Goal: Navigation & Orientation: Find specific page/section

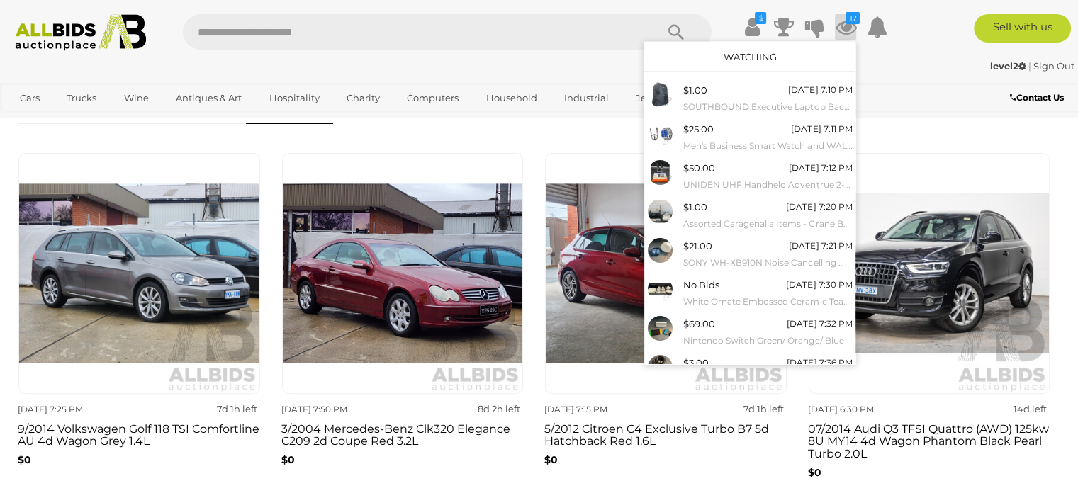
scroll to position [128, 0]
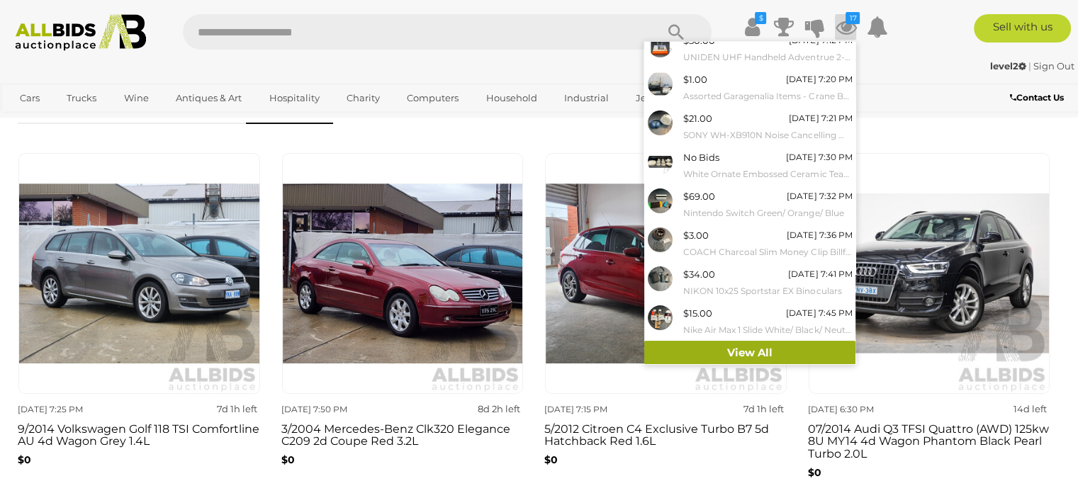
click at [750, 346] on link "View All" at bounding box center [749, 353] width 211 height 25
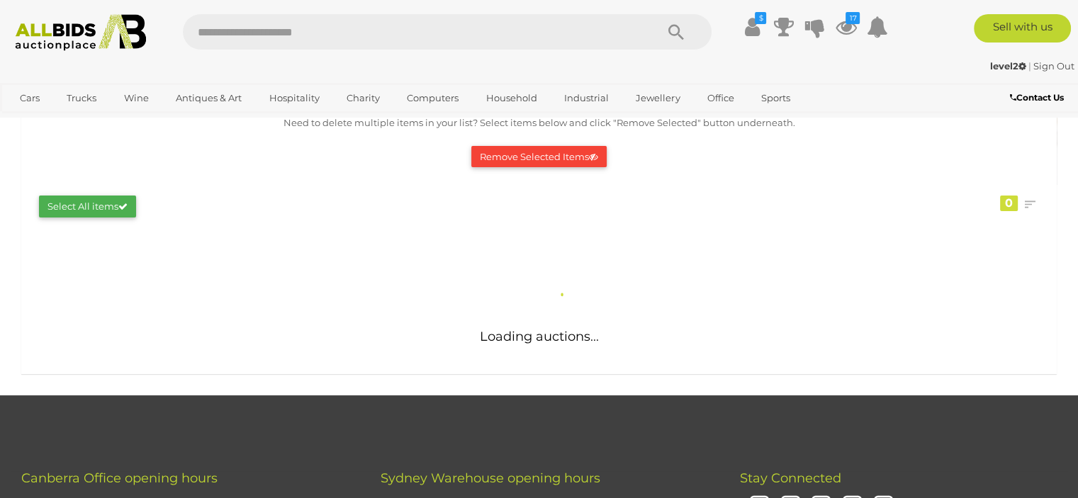
scroll to position [142, 0]
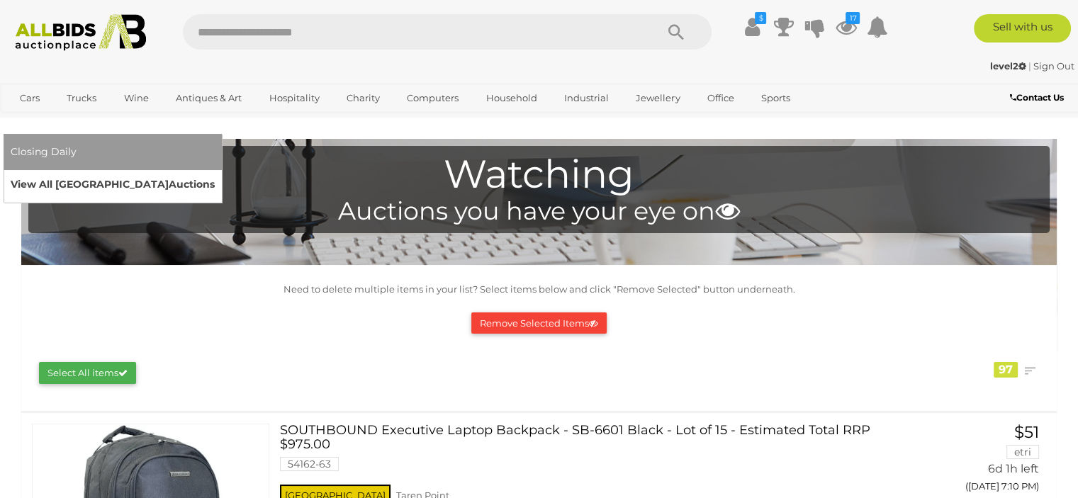
click at [215, 174] on link "View All Sydney Auctions" at bounding box center [113, 185] width 204 height 22
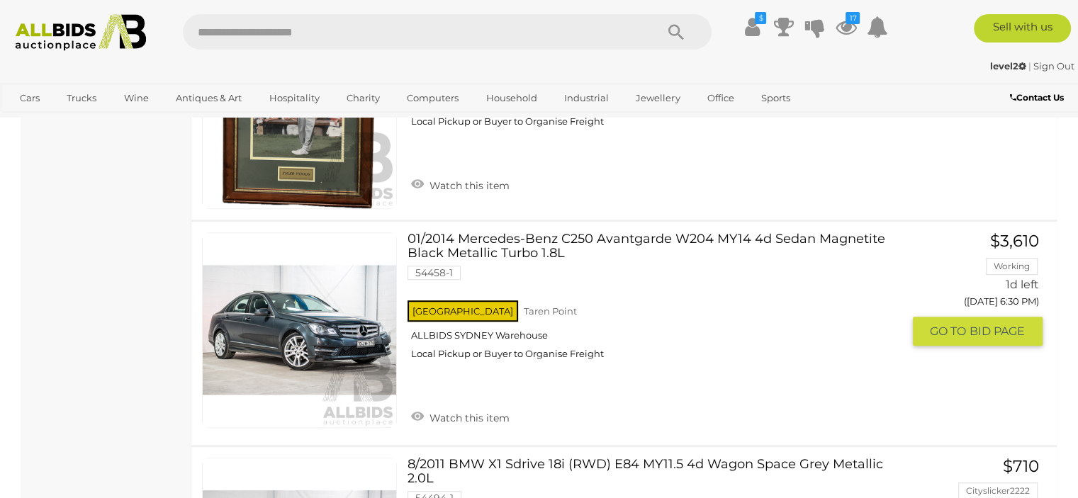
scroll to position [921, 0]
